Goal: Information Seeking & Learning: Learn about a topic

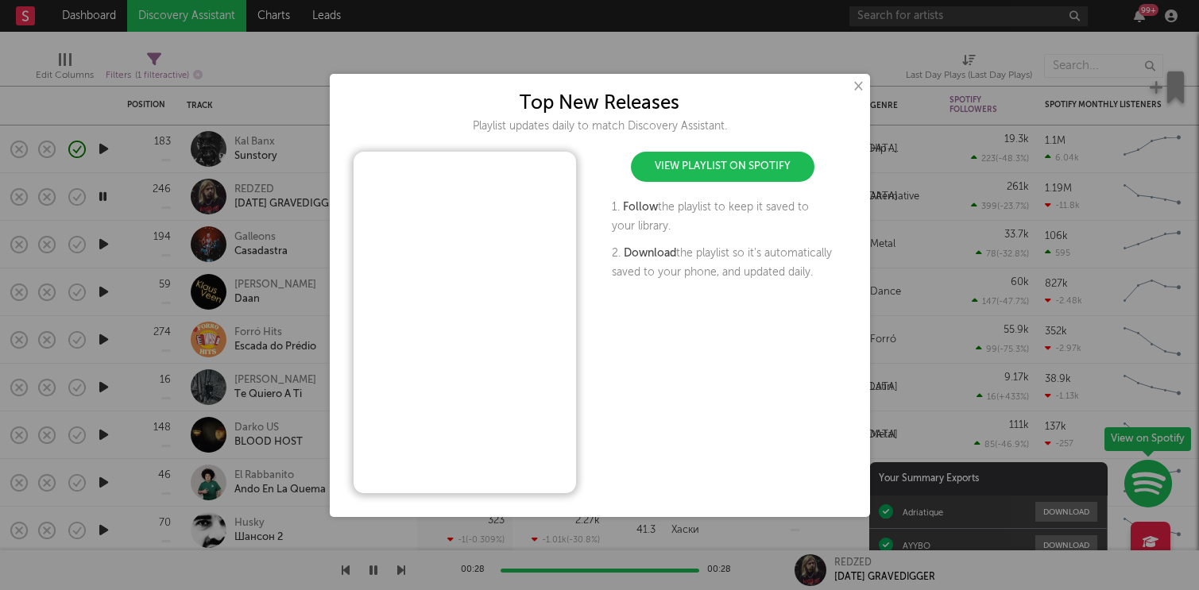
click at [852, 86] on button "×" at bounding box center [857, 86] width 17 height 17
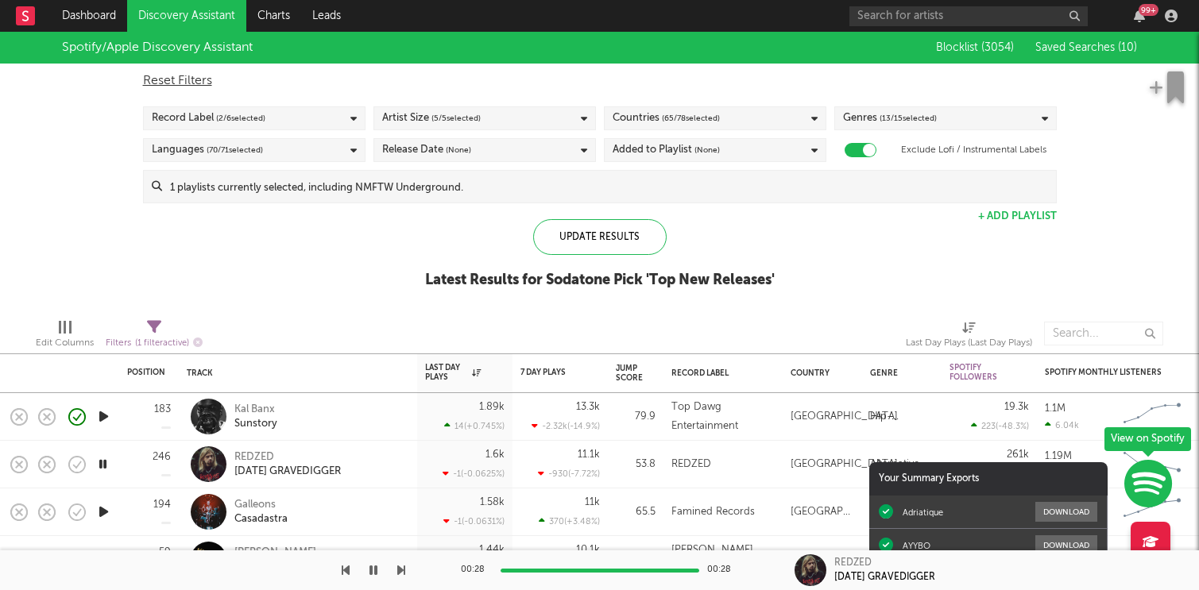
click at [900, 116] on span "( 13 / 15 selected)" at bounding box center [908, 118] width 57 height 19
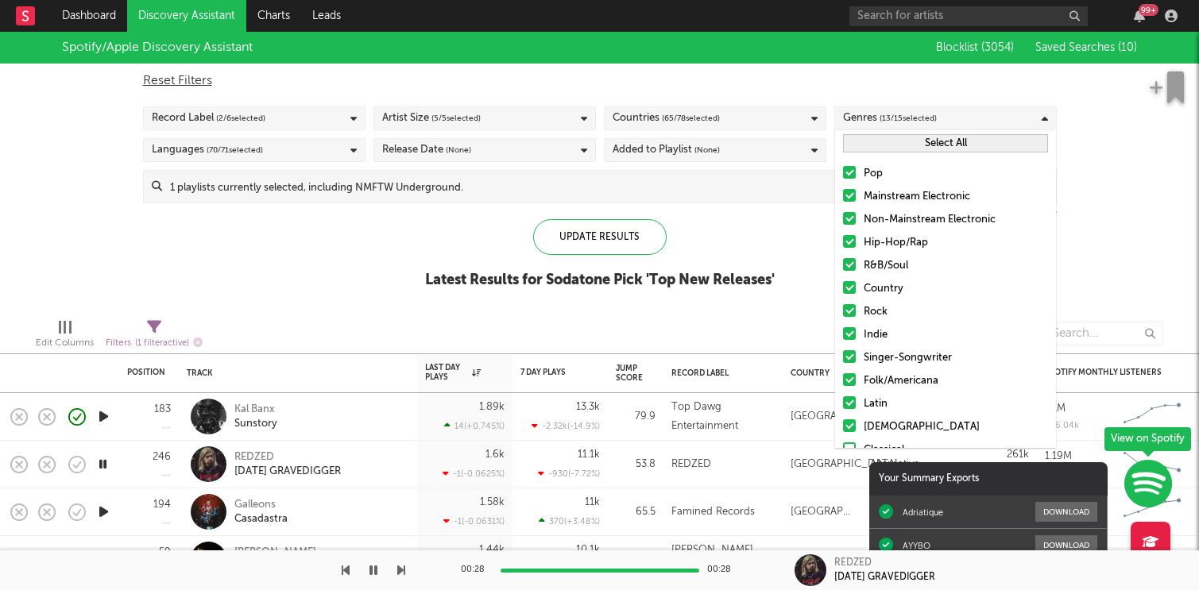
click at [277, 156] on div "Languages ( 70 / 71 selected)" at bounding box center [254, 150] width 223 height 24
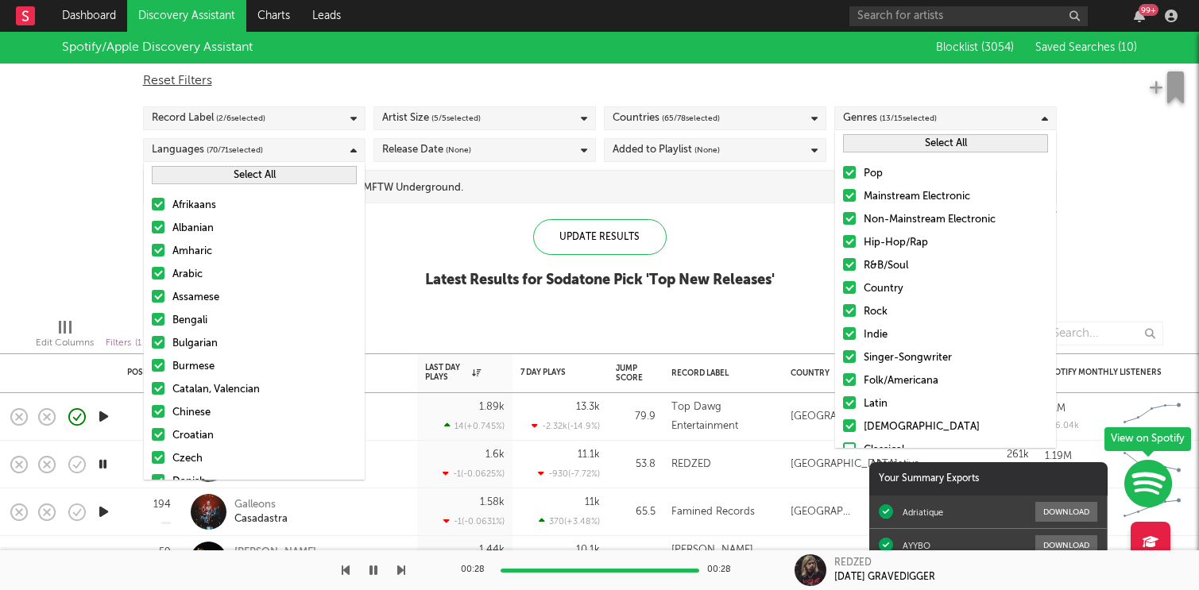
click at [257, 177] on button "Select All" at bounding box center [254, 175] width 205 height 18
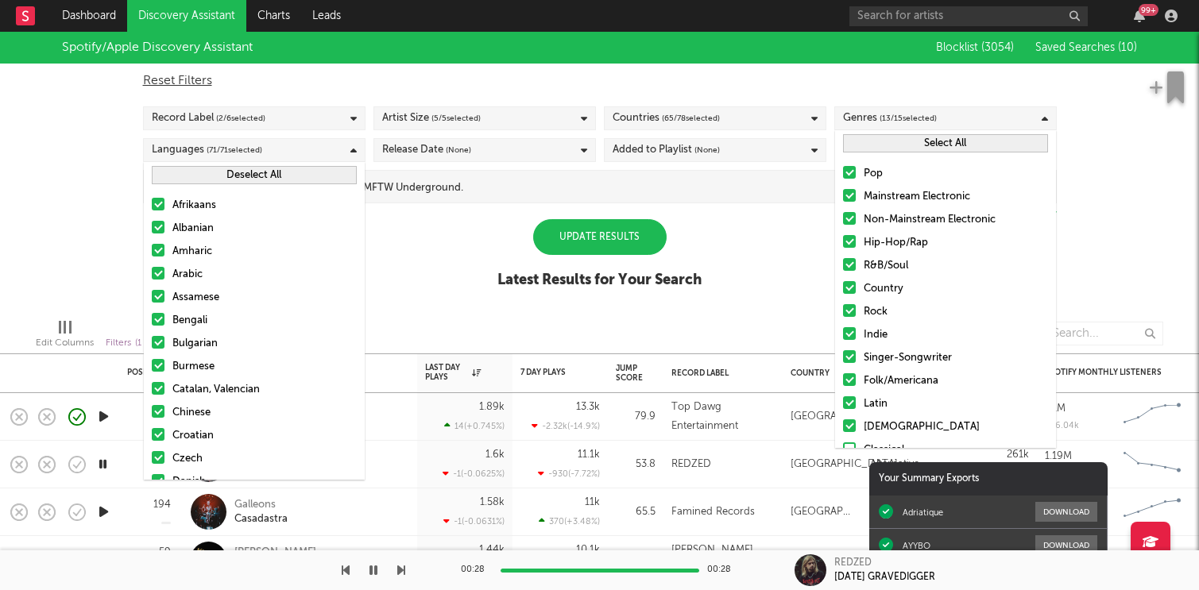
click at [257, 177] on button "Deselect All" at bounding box center [254, 175] width 205 height 18
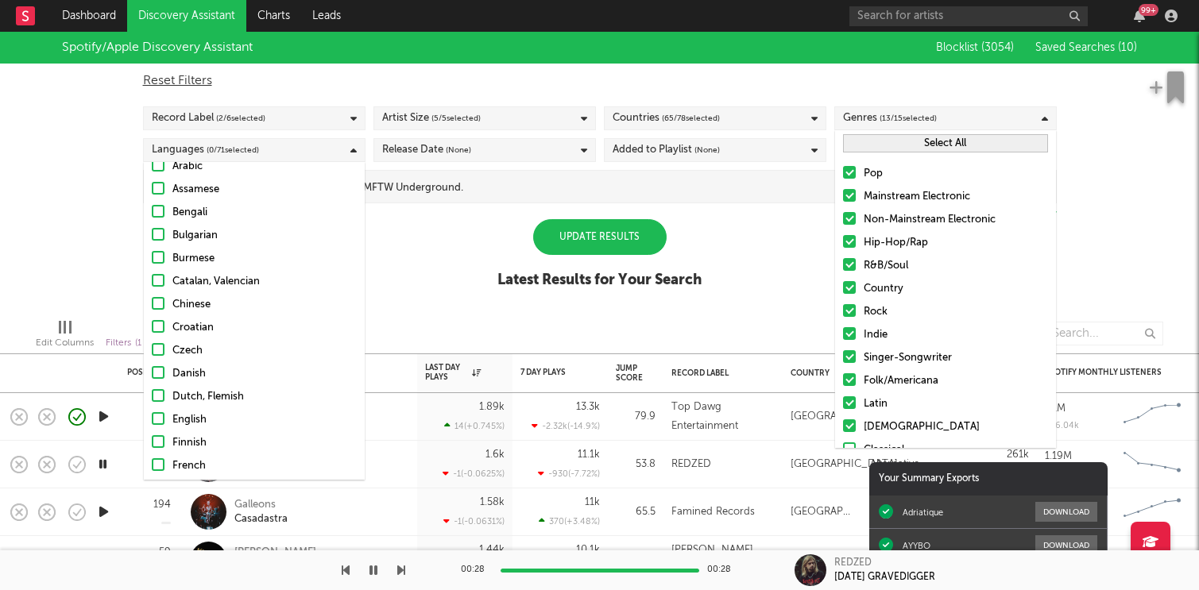
scroll to position [139, 0]
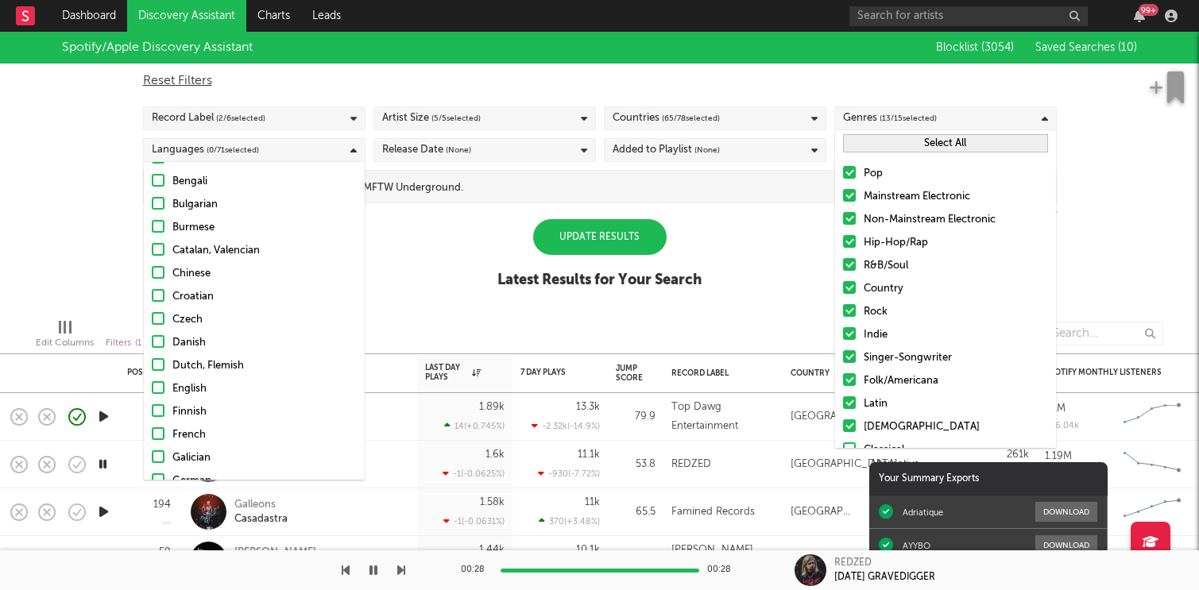
click at [153, 390] on div at bounding box center [158, 387] width 13 height 13
click at [152, 390] on input "English" at bounding box center [152, 389] width 0 height 19
click at [618, 242] on div "Update Results" at bounding box center [600, 237] width 134 height 36
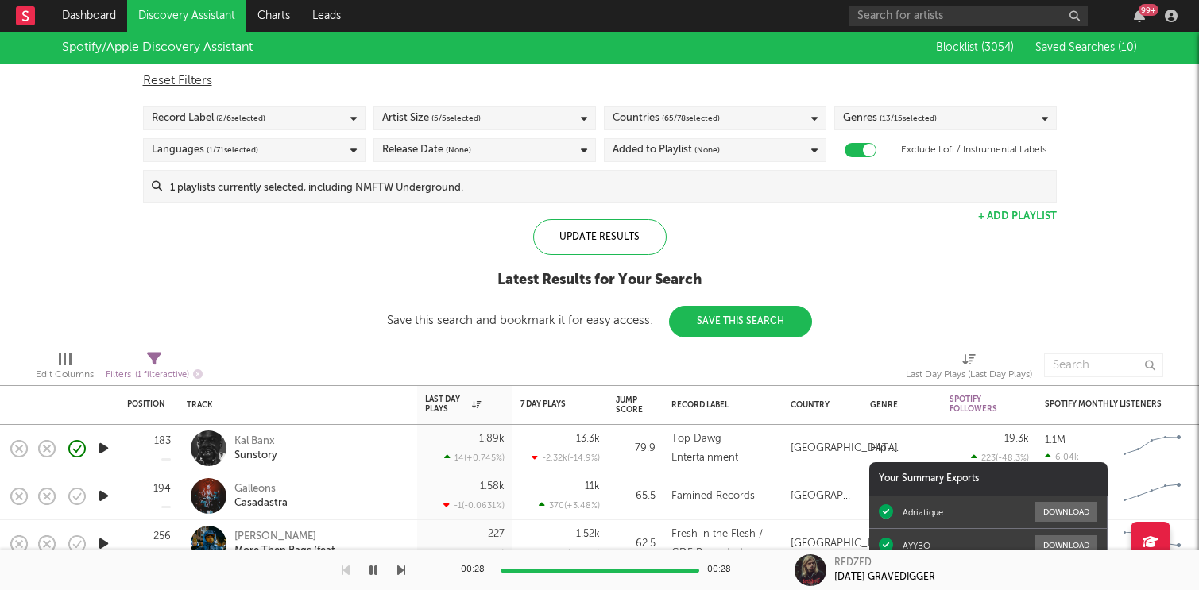
click at [1139, 29] on div "99 +" at bounding box center [1017, 16] width 334 height 32
click at [1139, 17] on icon "button" at bounding box center [1139, 16] width 11 height 13
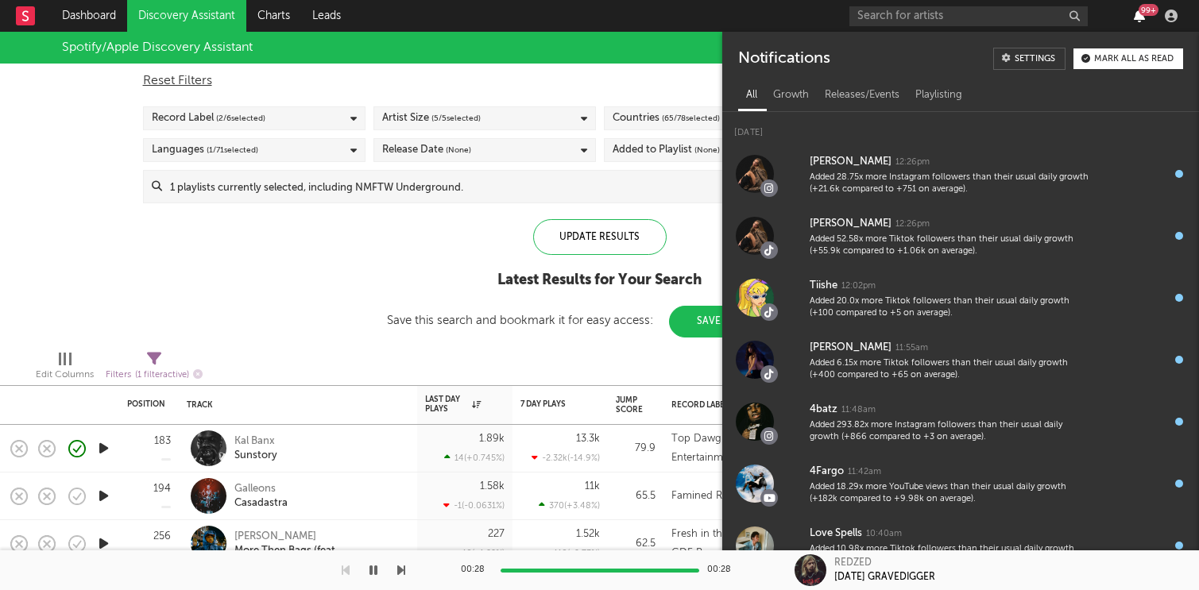
click at [1139, 17] on icon "button" at bounding box center [1139, 16] width 11 height 13
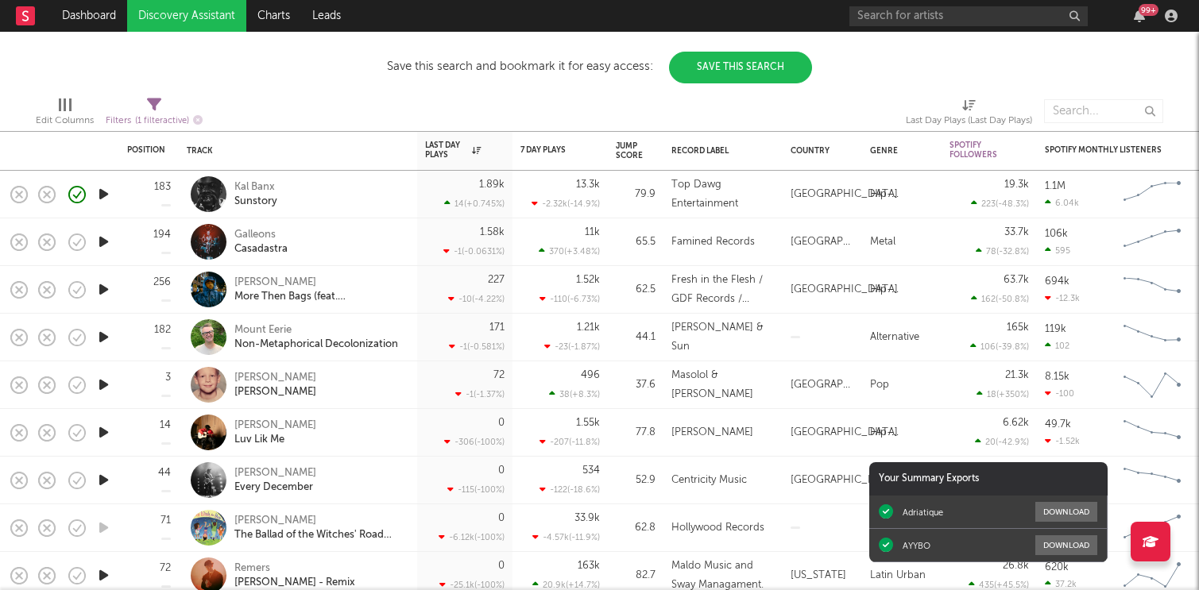
click at [102, 246] on icon "button" at bounding box center [103, 242] width 17 height 20
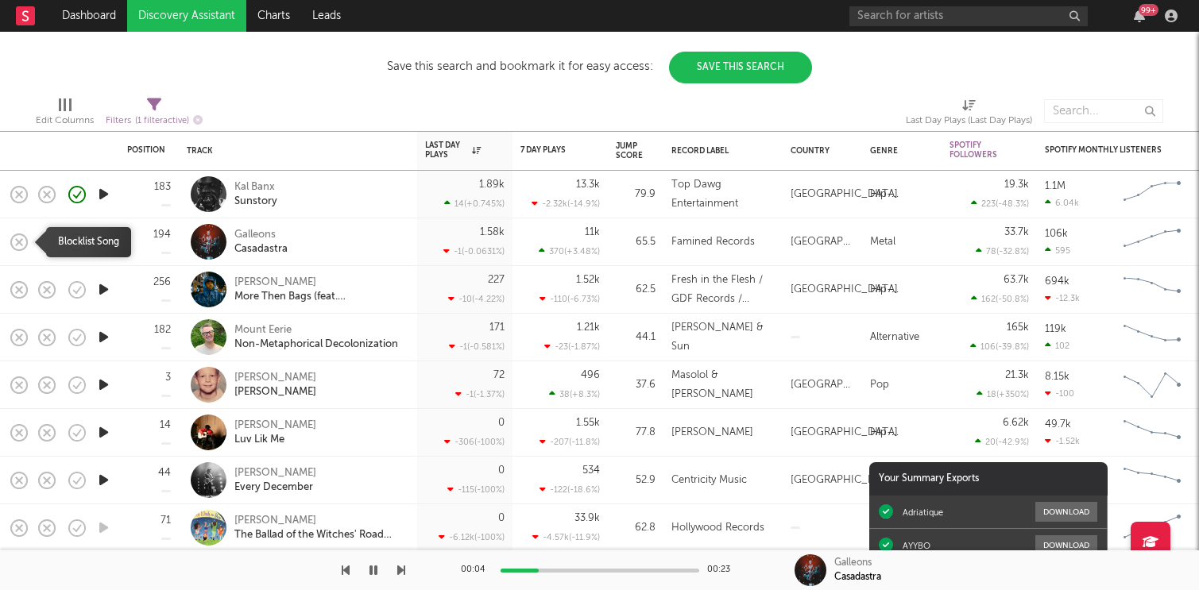
click at [14, 243] on icon "button" at bounding box center [19, 242] width 22 height 22
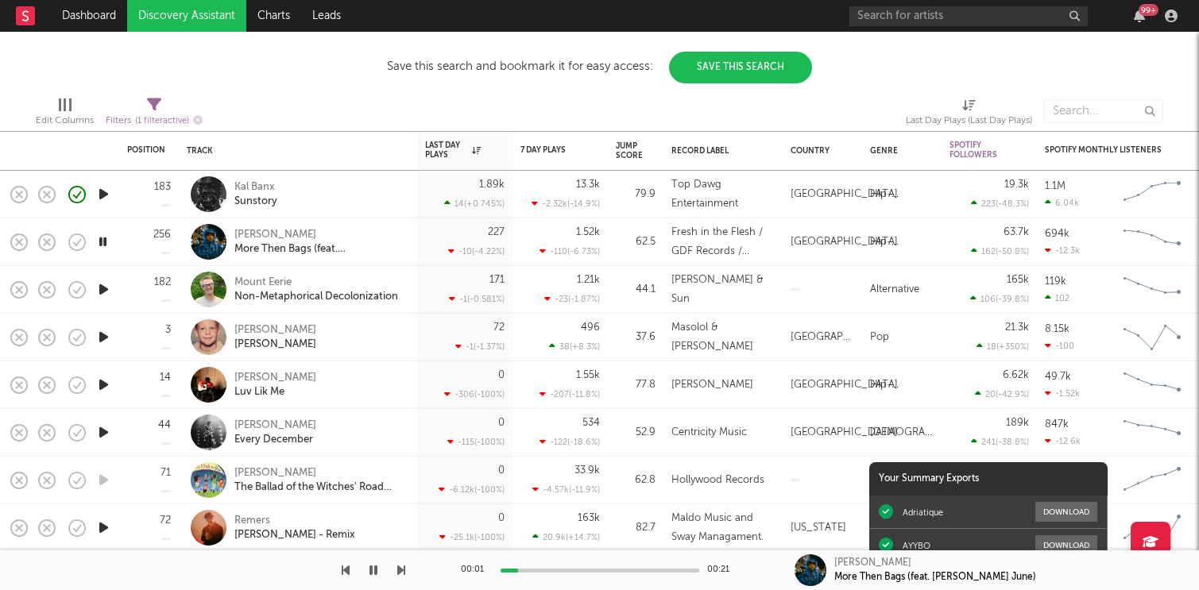
click at [109, 286] on icon "button" at bounding box center [103, 290] width 17 height 20
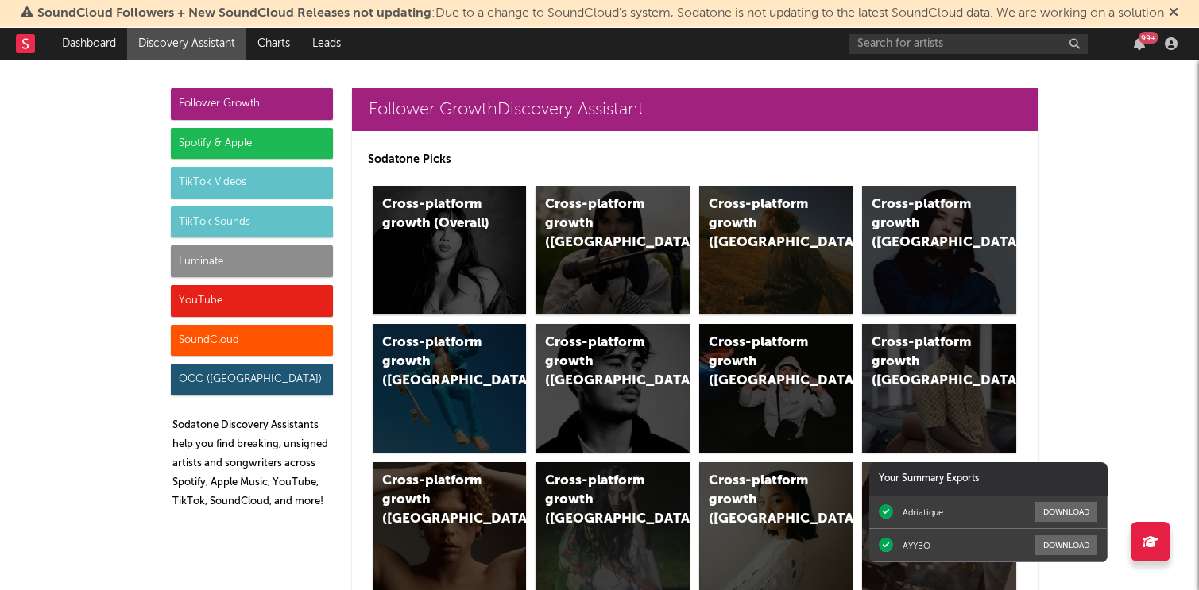
click at [277, 150] on div "Spotify & Apple" at bounding box center [252, 144] width 162 height 32
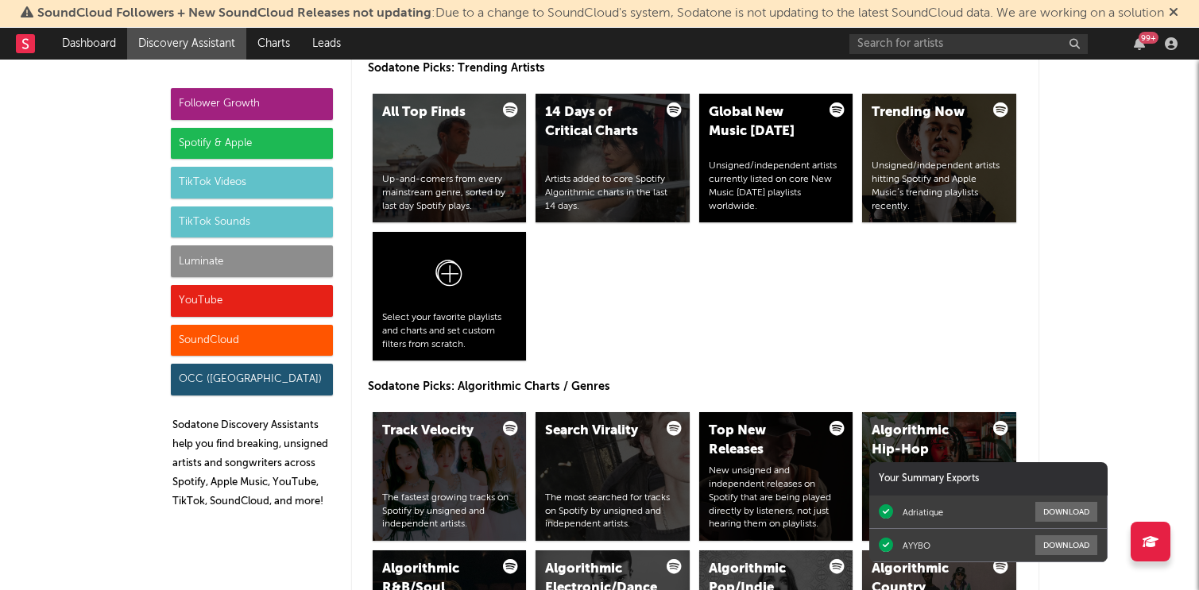
scroll to position [1834, 0]
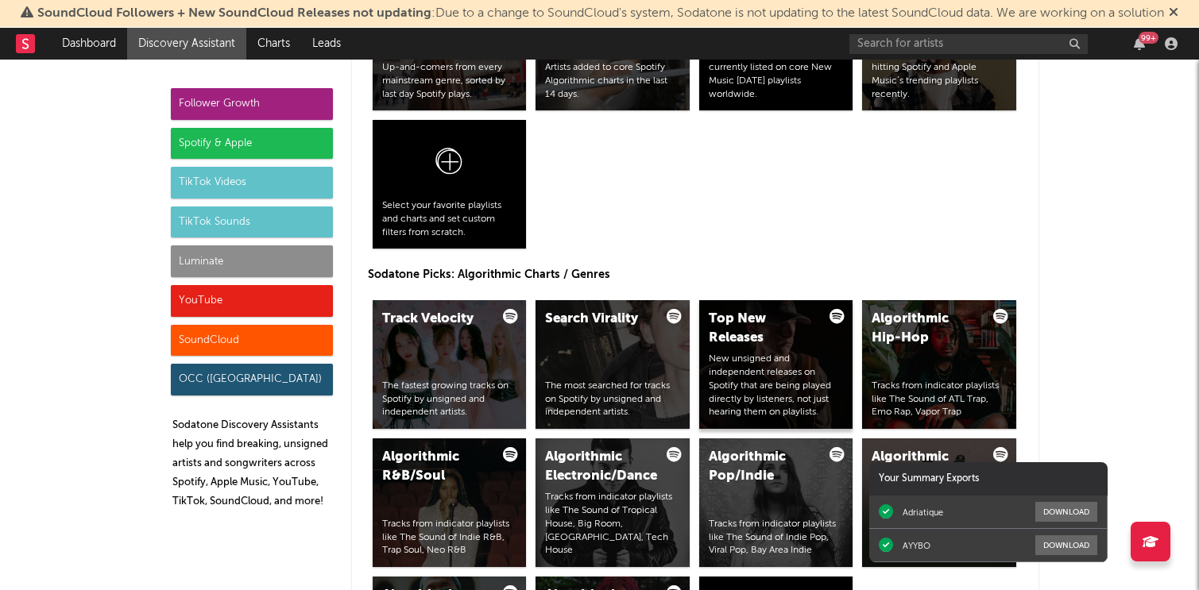
click at [796, 362] on div "New unsigned and independent releases on Spotify that are being played directly…" at bounding box center [776, 386] width 135 height 67
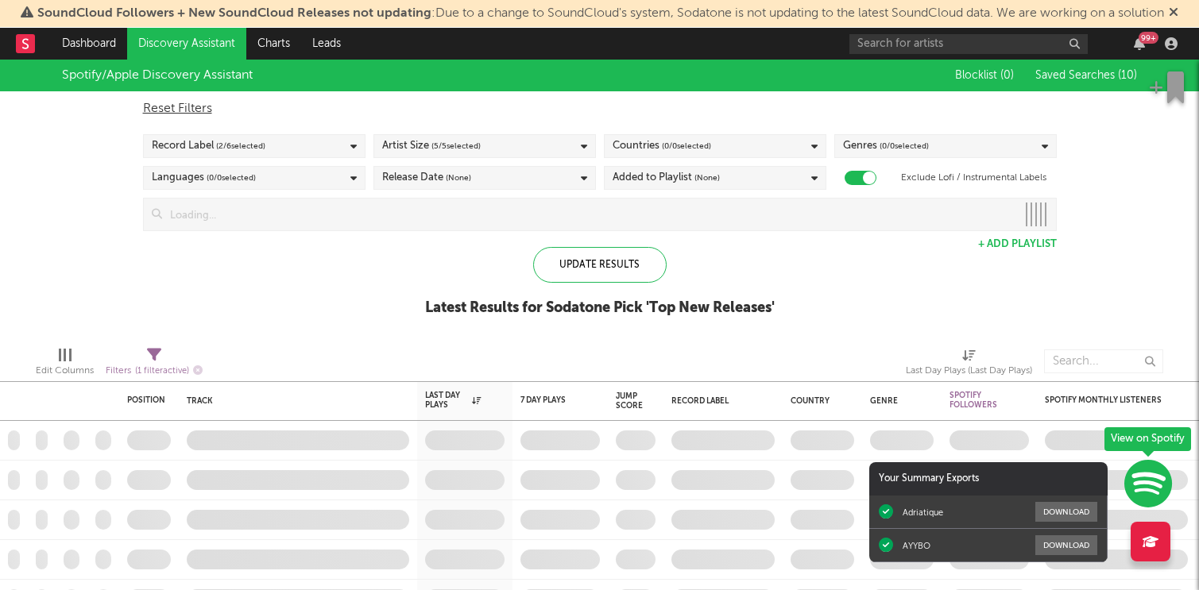
checkbox input "true"
click at [1179, 13] on icon at bounding box center [1174, 12] width 10 height 13
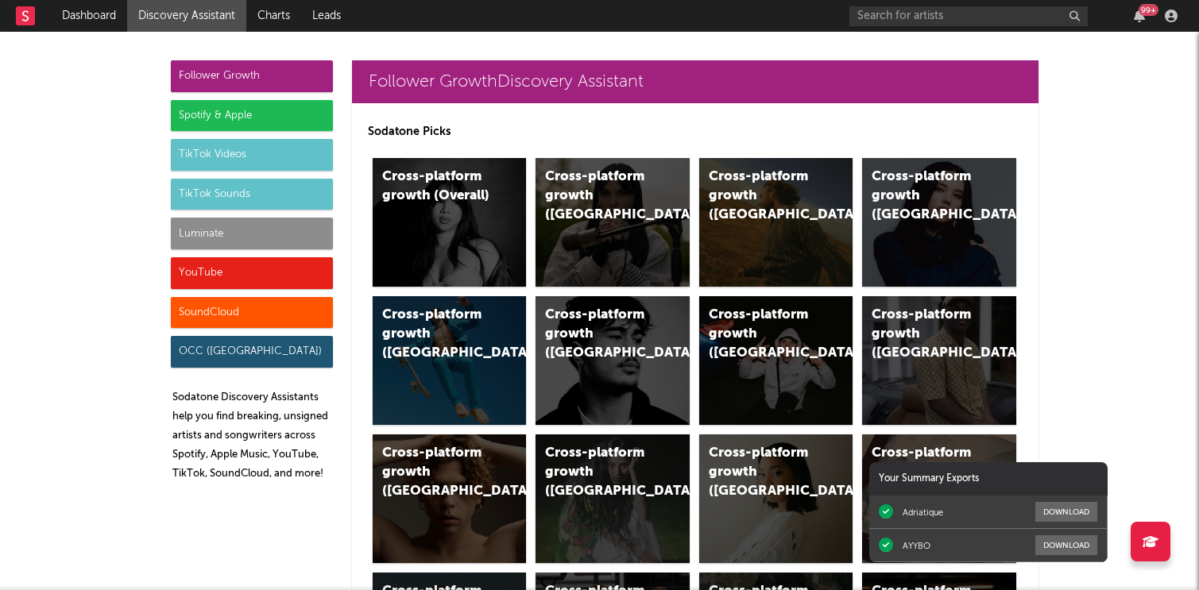
click at [284, 129] on div "Spotify & Apple" at bounding box center [252, 116] width 162 height 32
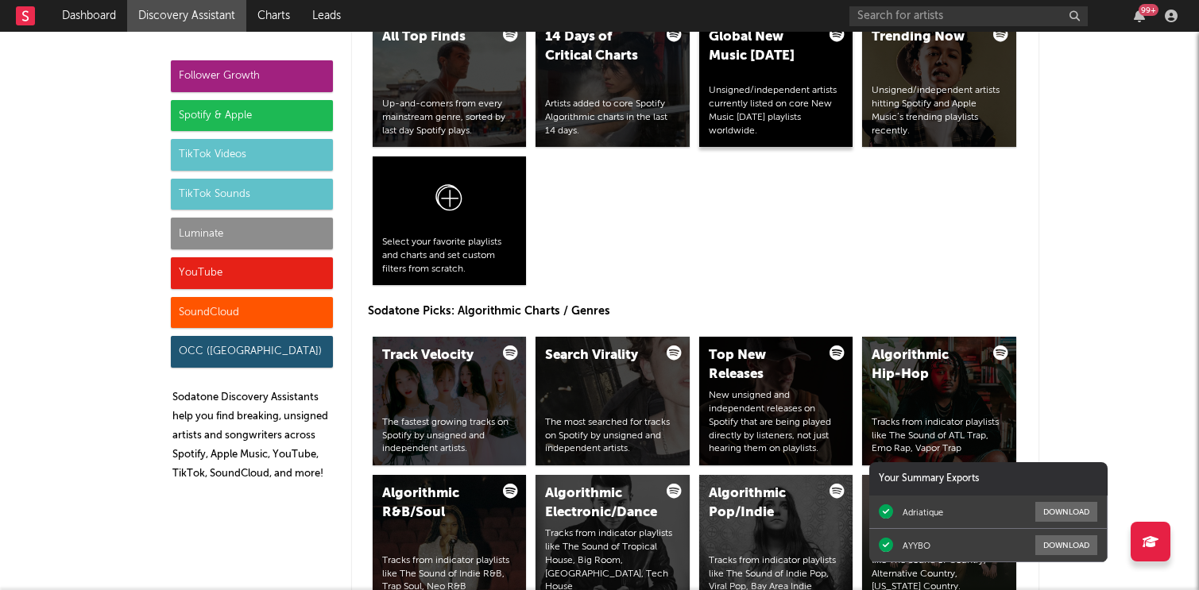
scroll to position [1797, 0]
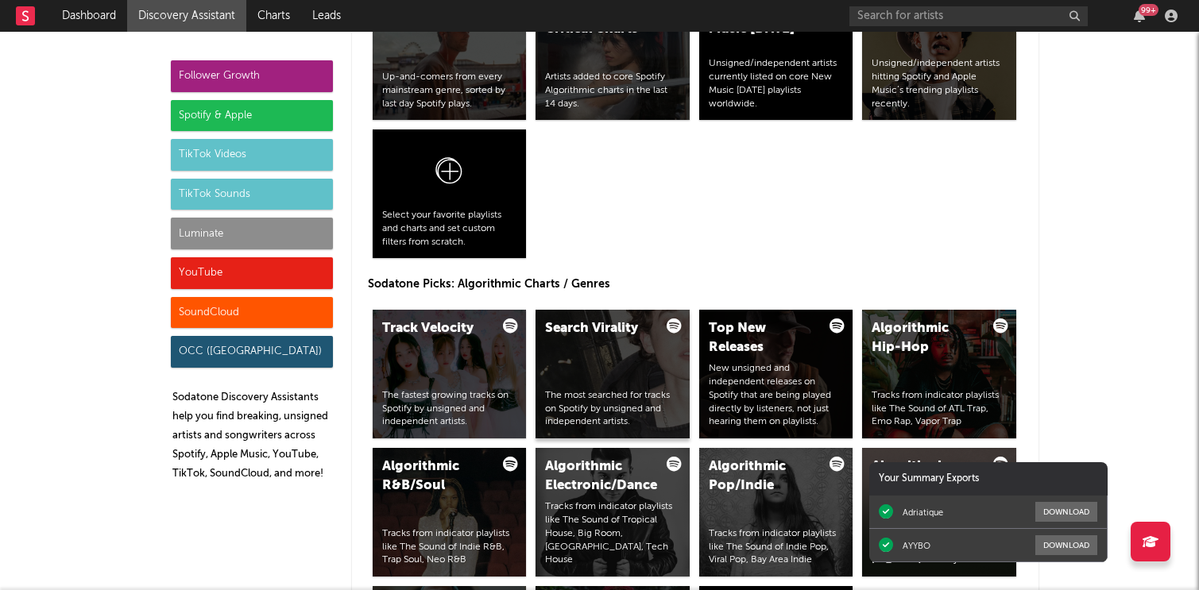
click at [579, 385] on div "Search Virality The most searched for tracks on Spotify by unsigned and indepen…" at bounding box center [613, 374] width 154 height 129
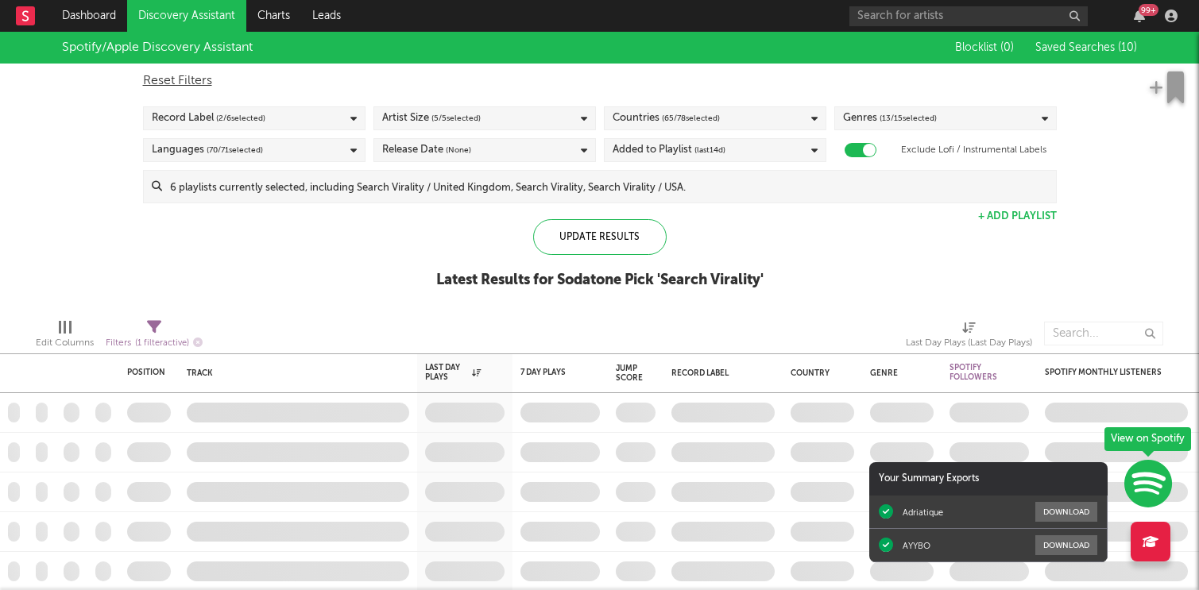
checkbox input "true"
